Goal: Task Accomplishment & Management: Manage account settings

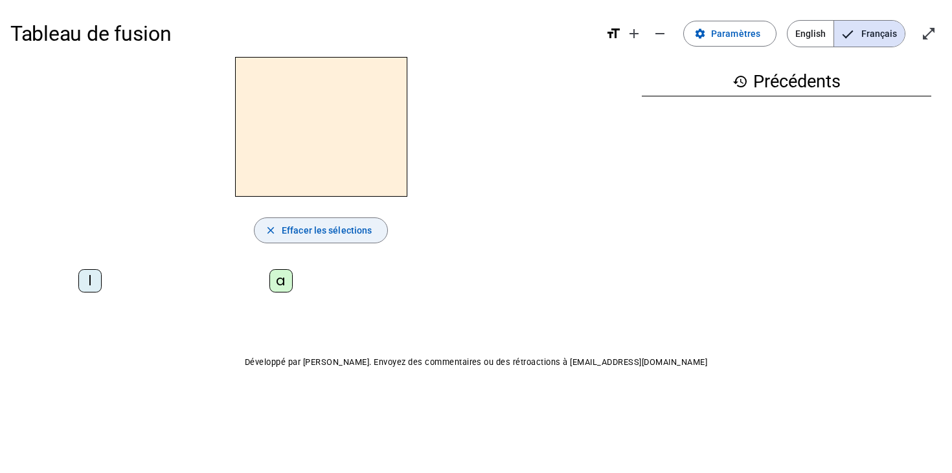
click at [296, 241] on span "button" at bounding box center [321, 230] width 133 height 31
click at [721, 38] on span "Paramètres" at bounding box center [735, 34] width 49 height 16
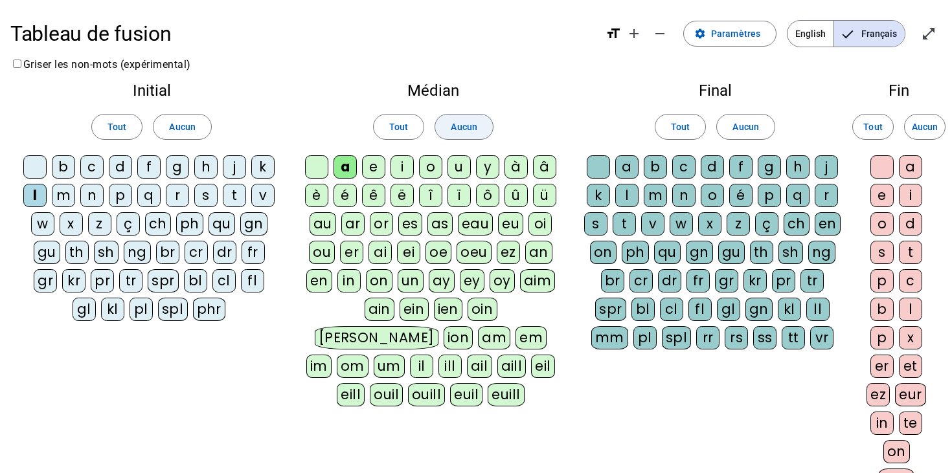
click at [459, 128] on span "Aucun" at bounding box center [464, 127] width 26 height 16
click at [761, 130] on span at bounding box center [745, 126] width 57 height 31
click at [919, 130] on span "Aucun" at bounding box center [925, 127] width 26 height 16
click at [185, 120] on span "Aucun" at bounding box center [182, 127] width 26 height 16
click at [347, 166] on div "a" at bounding box center [345, 166] width 23 height 23
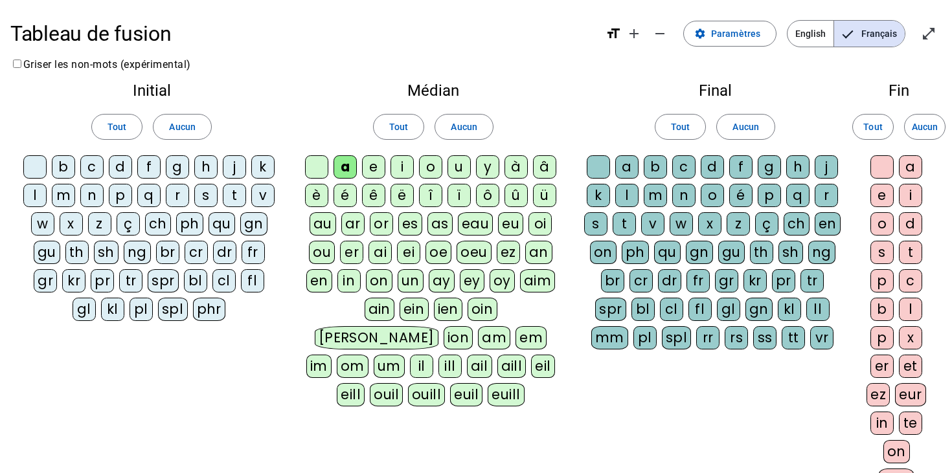
click at [36, 196] on div "l" at bounding box center [34, 195] width 23 height 23
click at [236, 197] on div "t" at bounding box center [234, 195] width 23 height 23
click at [120, 168] on div "d" at bounding box center [120, 166] width 23 height 23
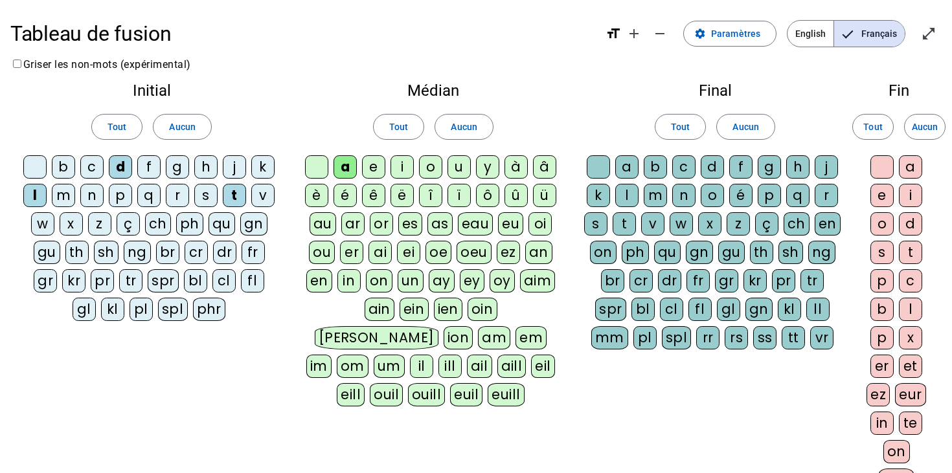
click at [375, 168] on div "e" at bounding box center [373, 166] width 23 height 23
click at [462, 168] on div "u" at bounding box center [459, 166] width 23 height 23
click at [59, 200] on div "m" at bounding box center [63, 195] width 23 height 23
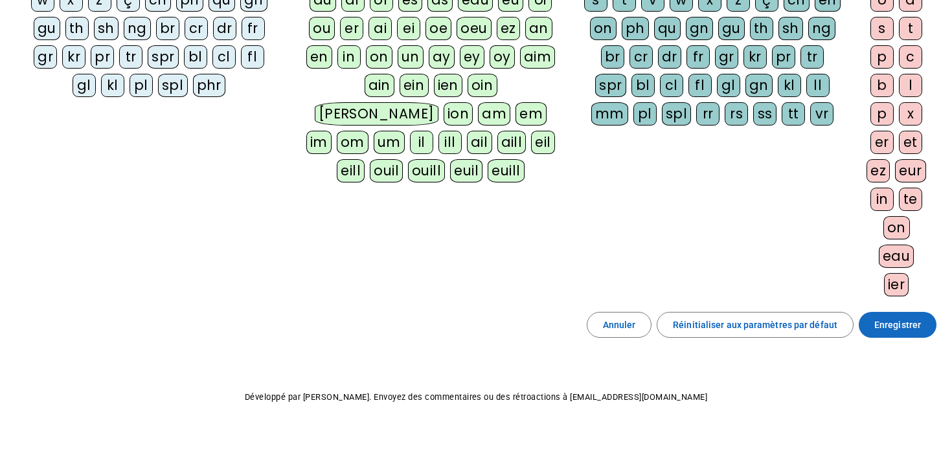
click at [884, 328] on span "Enregistrer" at bounding box center [897, 325] width 47 height 16
